Goal: Register for event/course

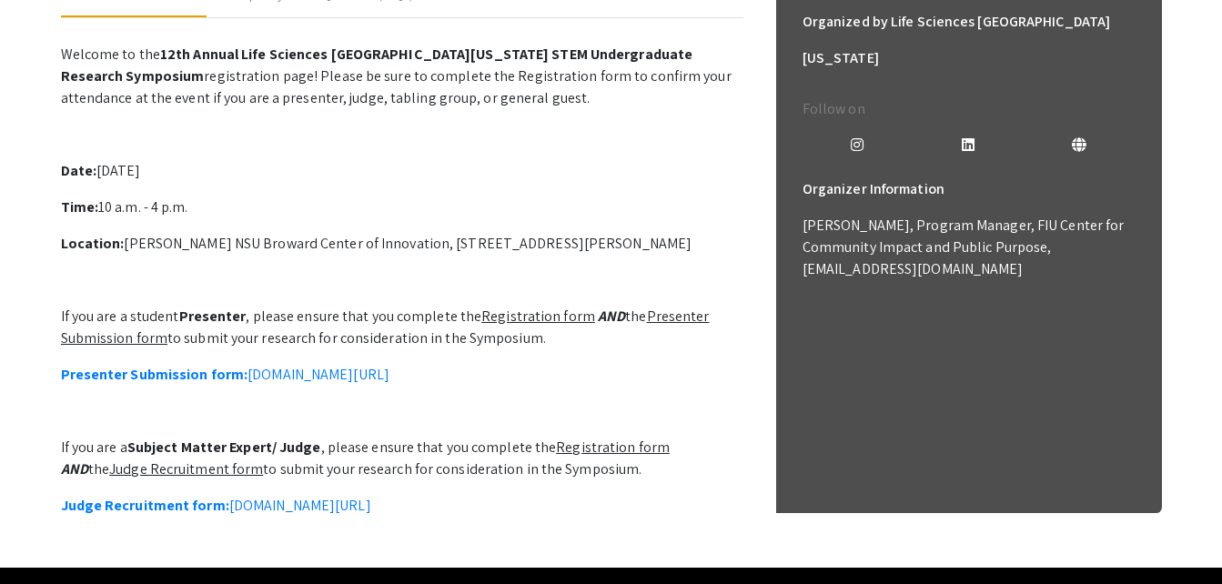
scroll to position [488, 0]
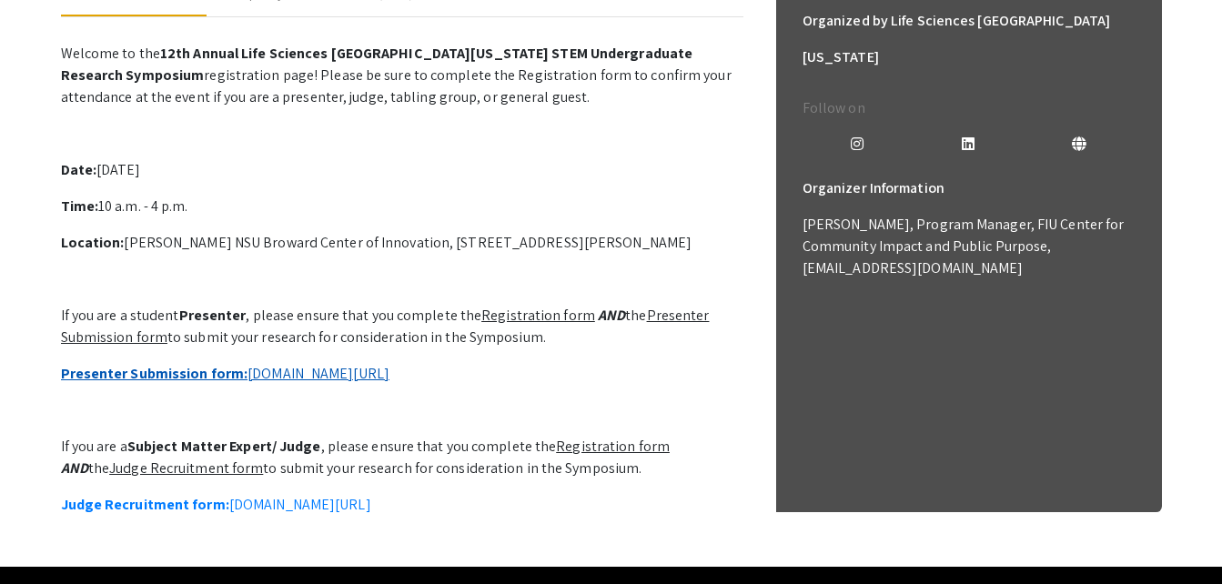
click at [345, 379] on link "Presenter Submission form: [DOMAIN_NAME][URL]" at bounding box center [225, 373] width 329 height 19
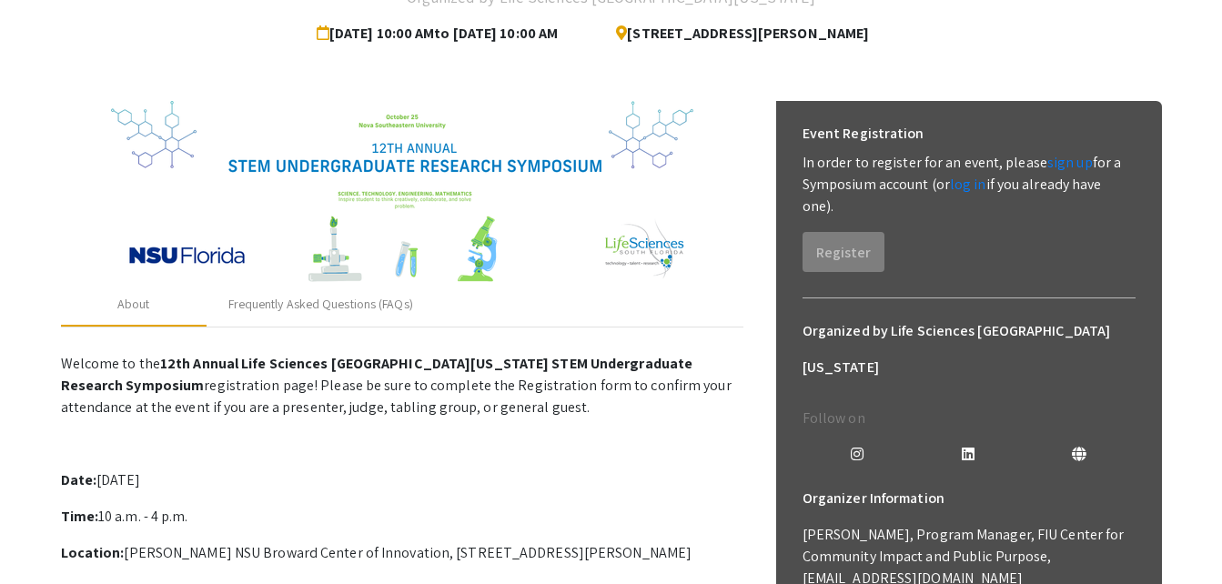
scroll to position [177, 0]
click at [1048, 160] on link "sign up" at bounding box center [1071, 163] width 46 height 19
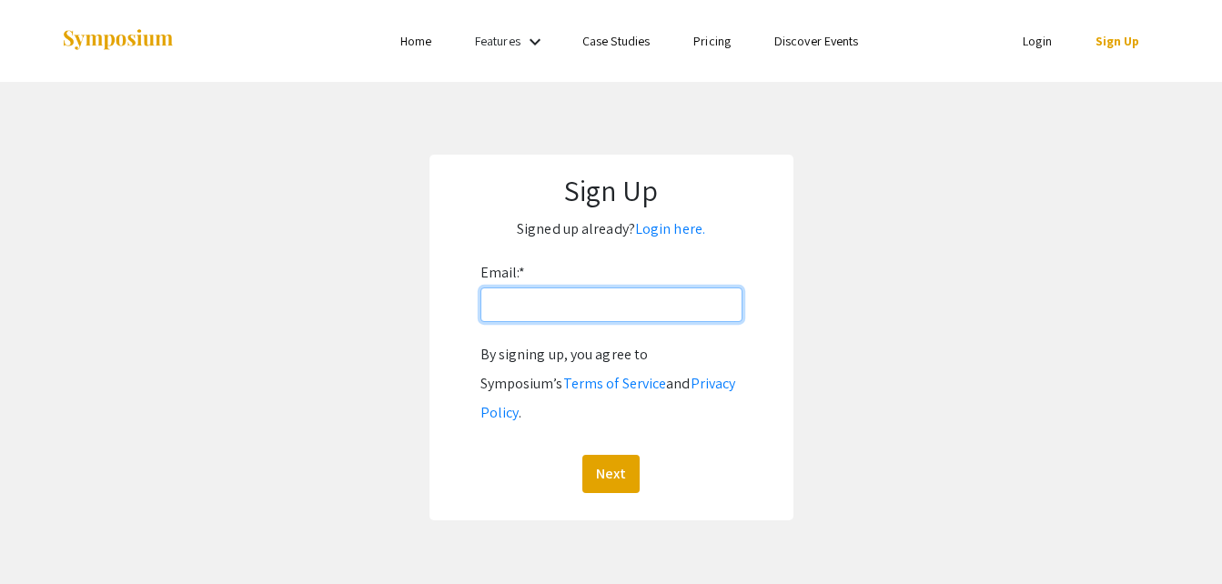
click at [665, 309] on input "Email: *" at bounding box center [612, 305] width 262 height 35
type input "[EMAIL_ADDRESS][DOMAIN_NAME]"
click at [583, 455] on button "Next" at bounding box center [611, 474] width 57 height 38
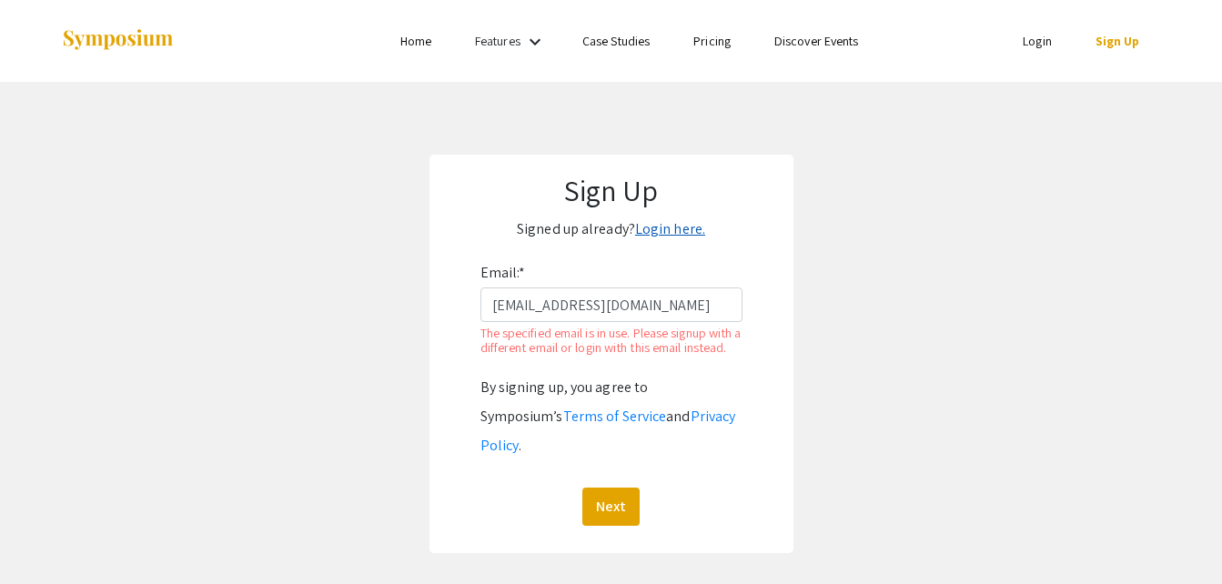
click at [658, 227] on link "Login here." at bounding box center [670, 228] width 70 height 19
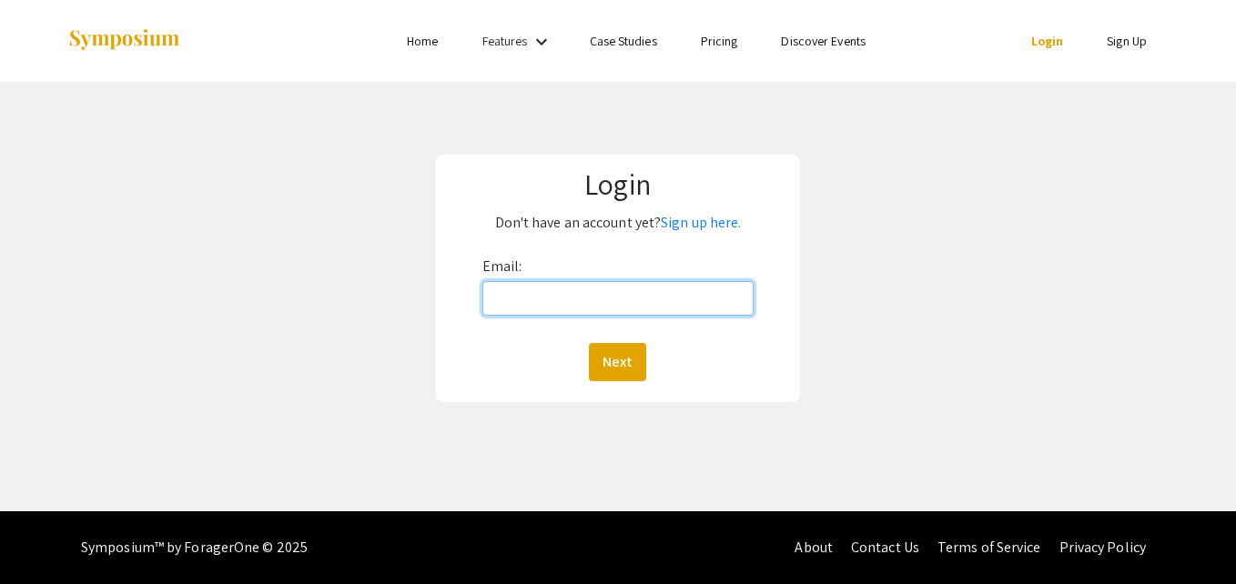
click at [567, 309] on input "Email:" at bounding box center [617, 298] width 271 height 35
type input "sde@nova.edu"
click at [589, 343] on button "Next" at bounding box center [617, 362] width 57 height 38
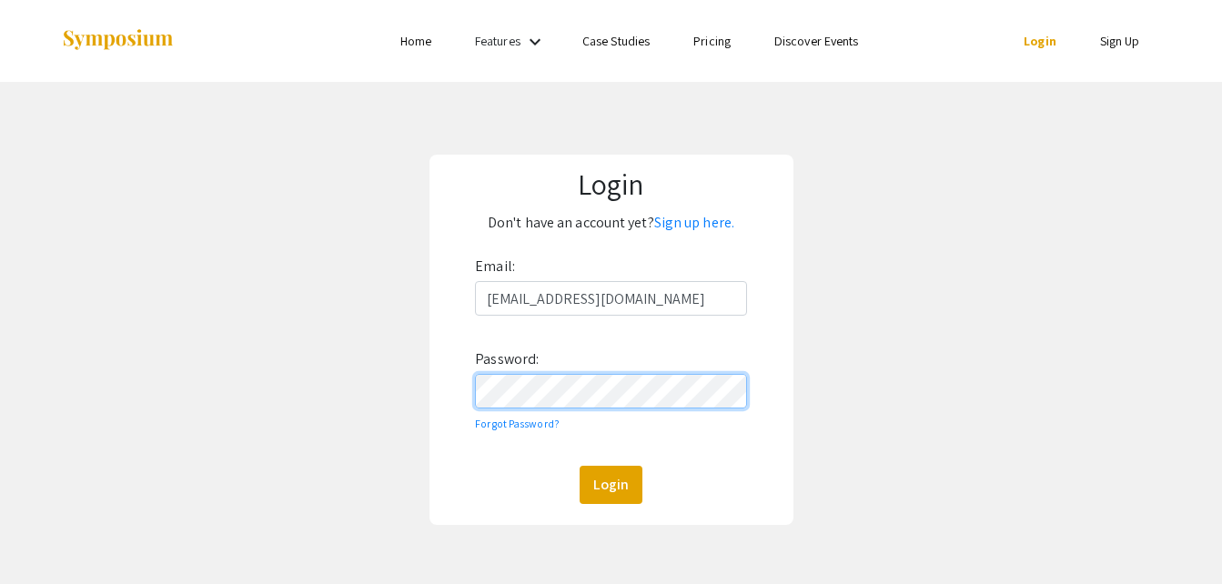
click at [580, 466] on button "Login" at bounding box center [611, 485] width 63 height 38
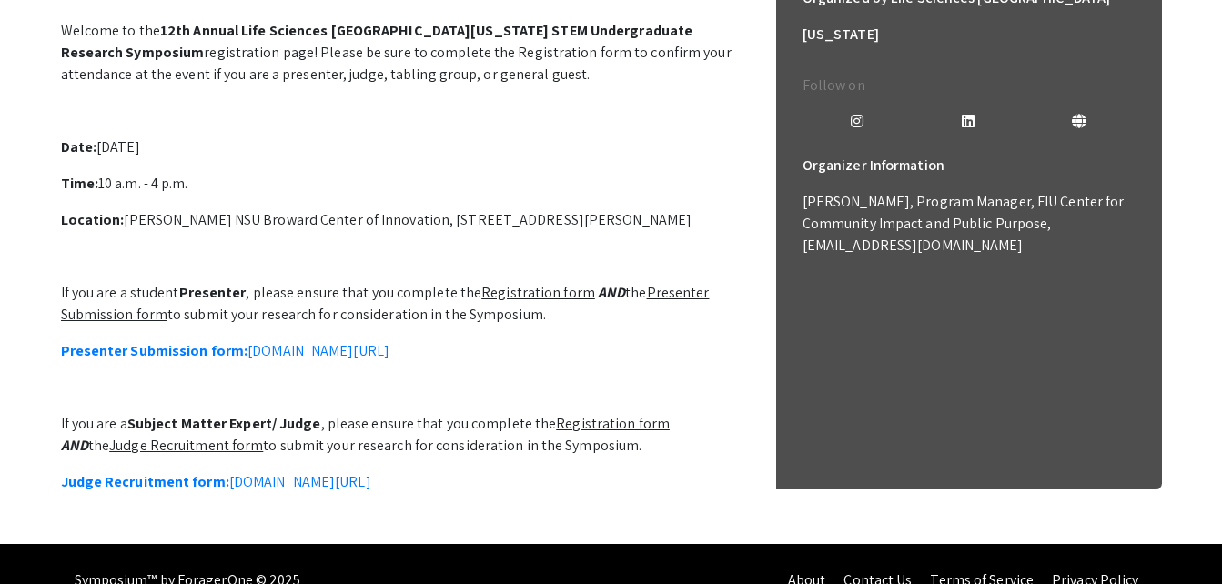
scroll to position [510, 0]
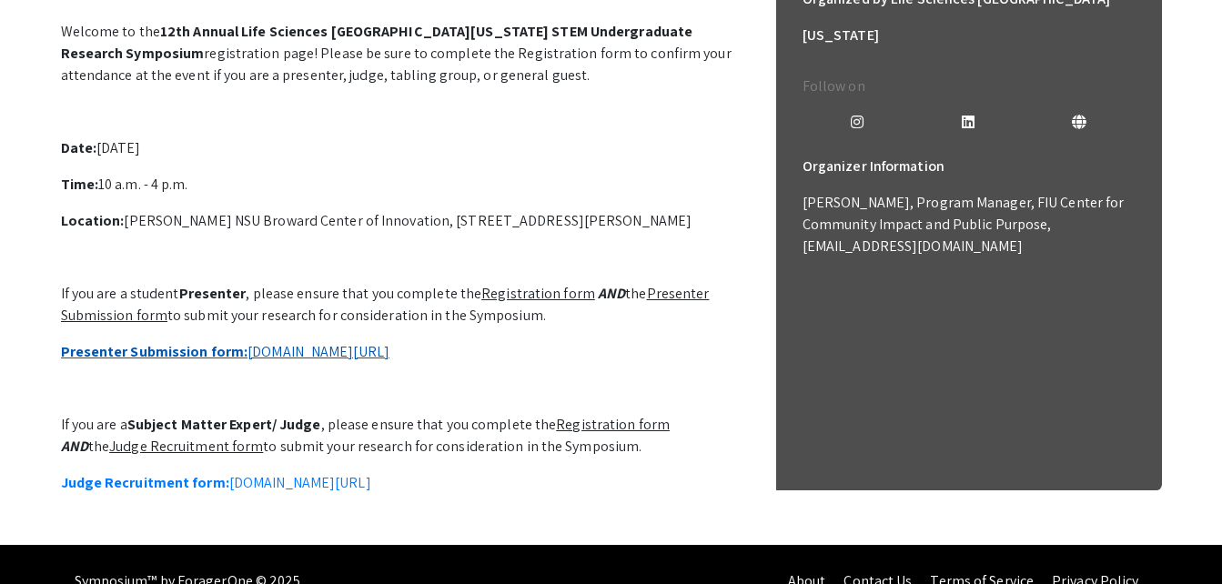
click at [390, 346] on link "Presenter Submission form: symposium.foragerone.com/lssfsymposium2025/submission" at bounding box center [225, 351] width 329 height 19
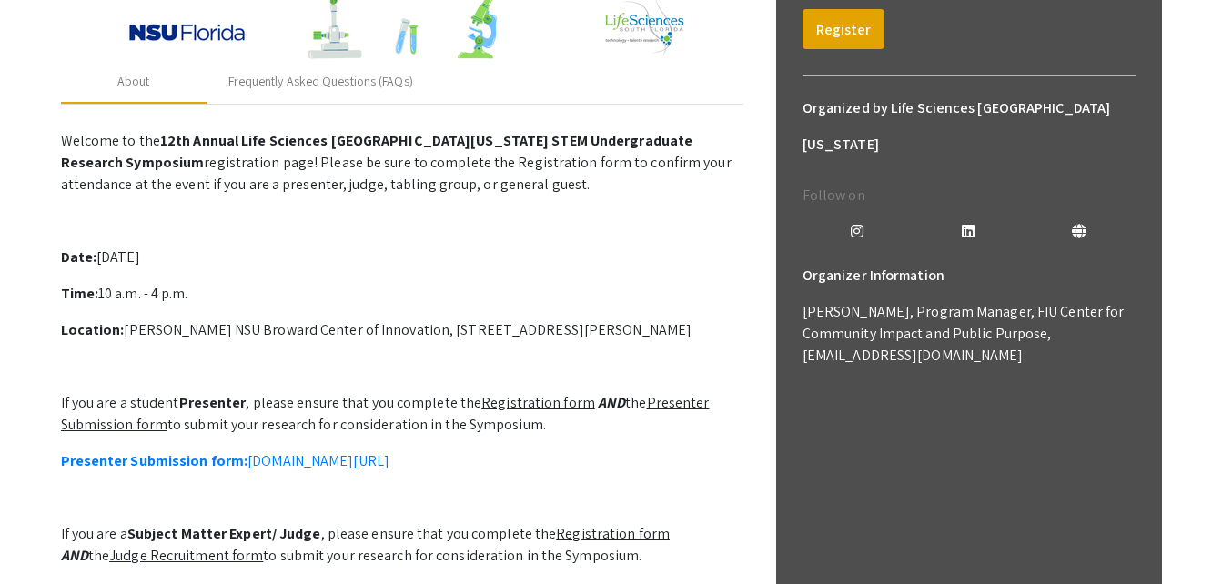
scroll to position [400, 0]
click at [828, 35] on button "Register" at bounding box center [844, 30] width 82 height 40
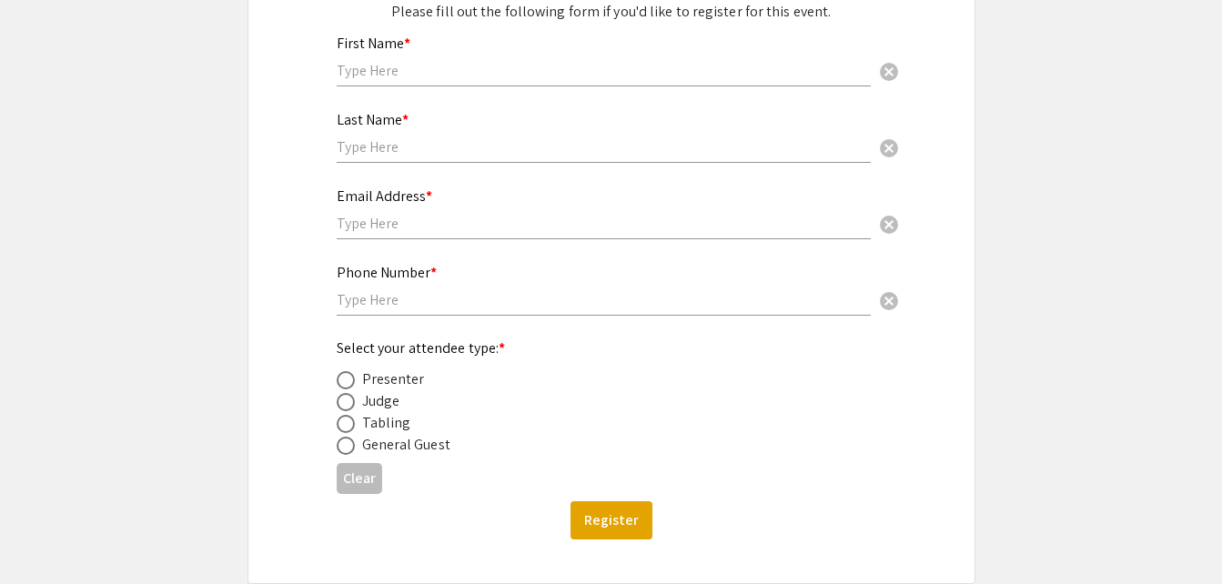
scroll to position [264, 0]
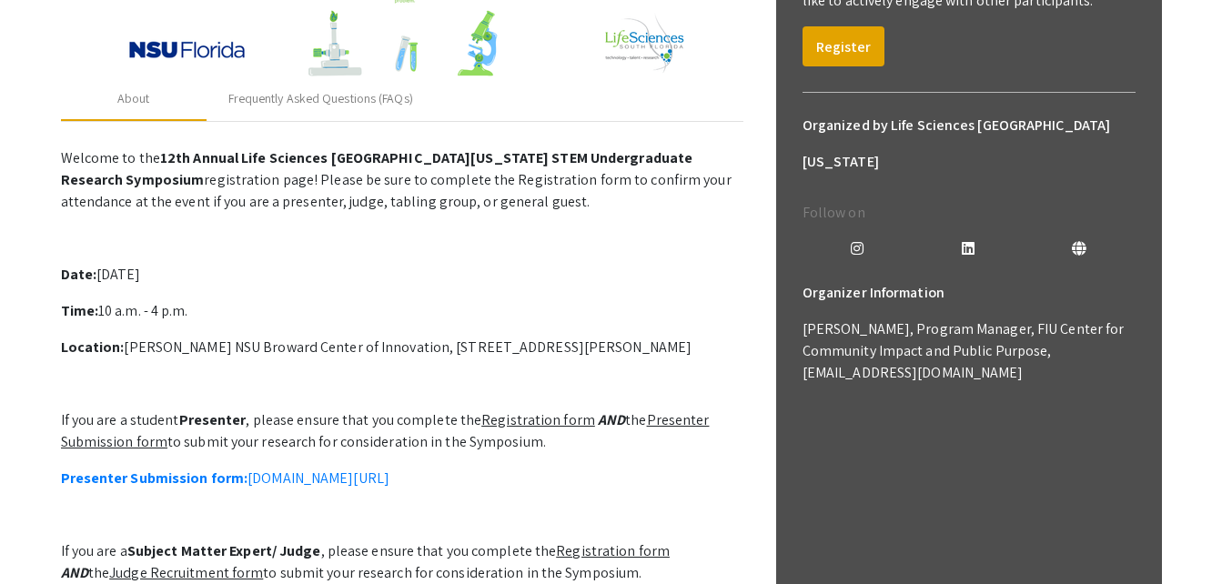
scroll to position [565, 0]
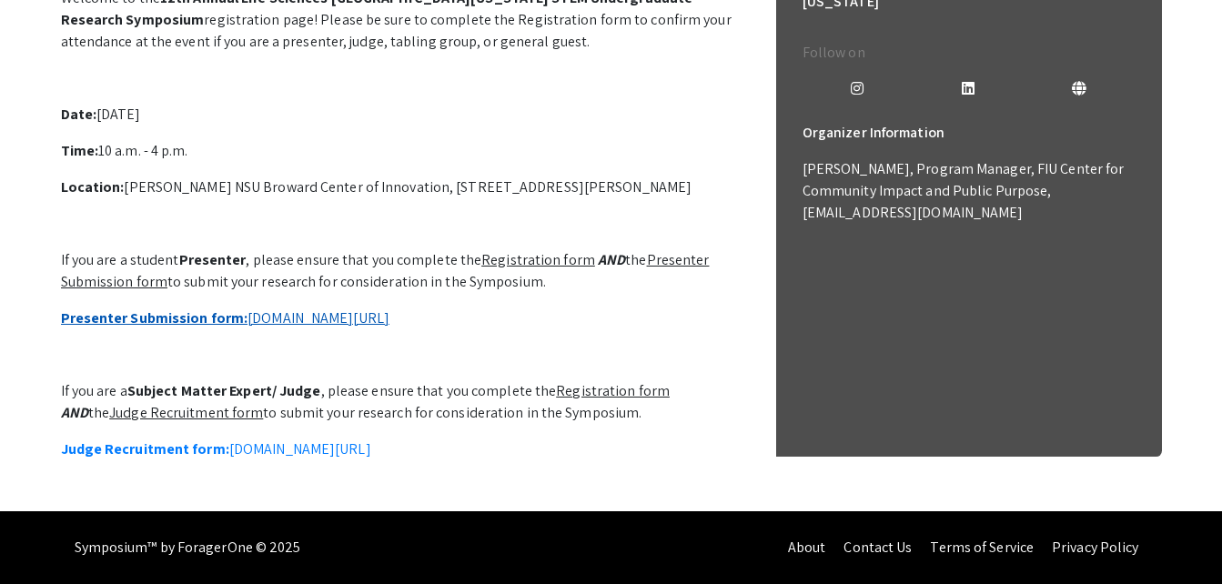
click at [313, 309] on link "Presenter Submission form: symposium.foragerone.com/lssfsymposium2025/submission" at bounding box center [225, 318] width 329 height 19
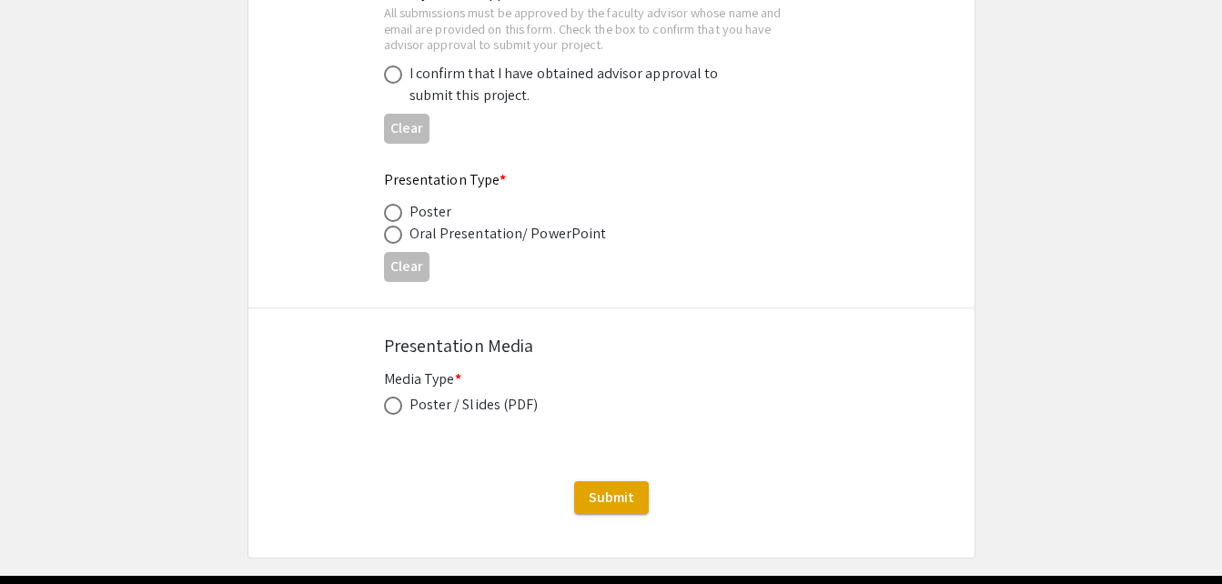
scroll to position [2828, 0]
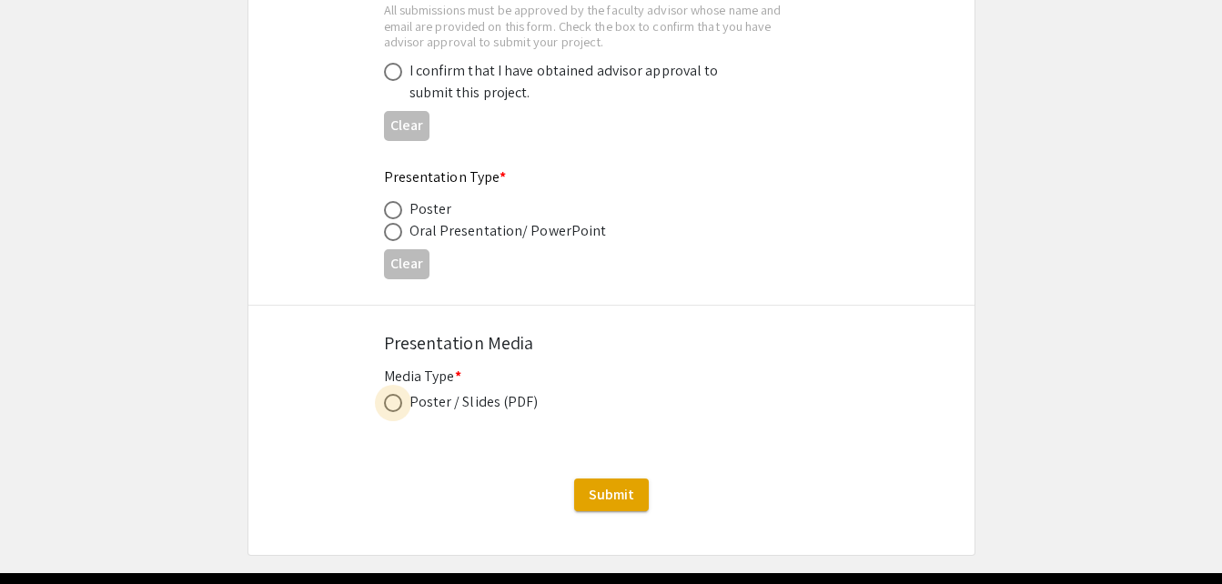
click at [398, 410] on span at bounding box center [393, 403] width 18 height 18
click at [398, 410] on input "radio" at bounding box center [393, 403] width 18 height 18
radio input "true"
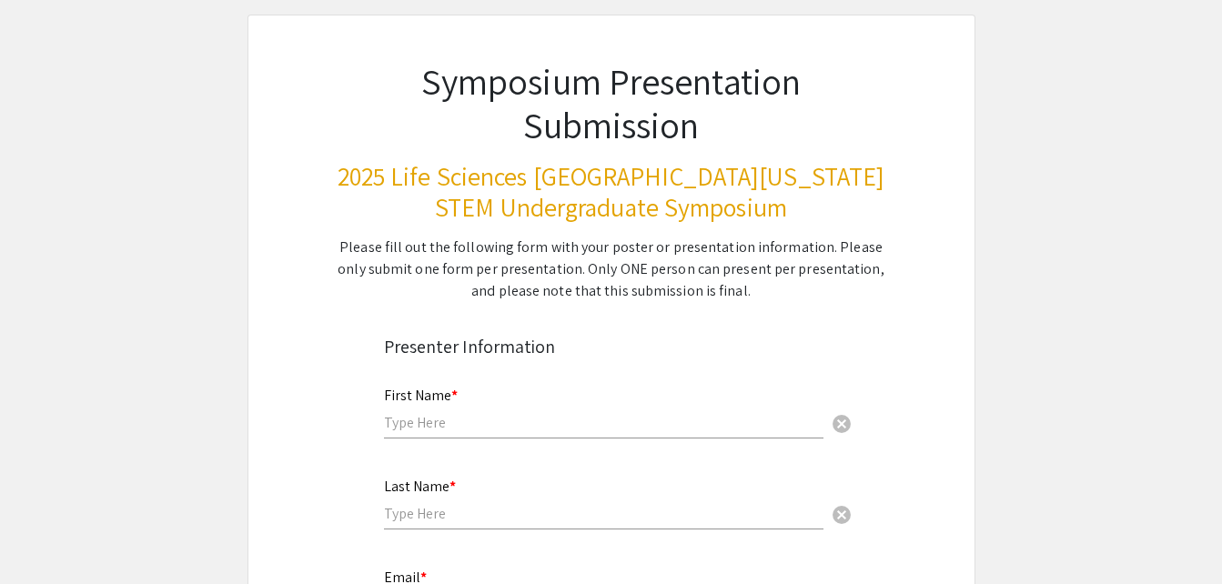
scroll to position [0, 0]
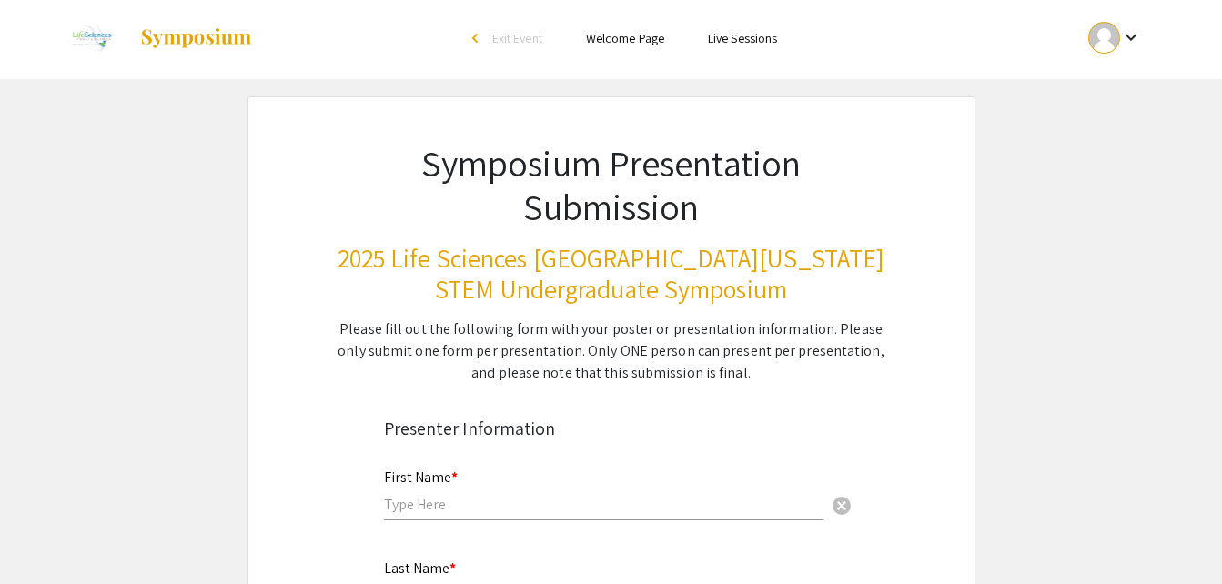
scroll to position [5, 0]
